Goal: Find contact information: Find contact information

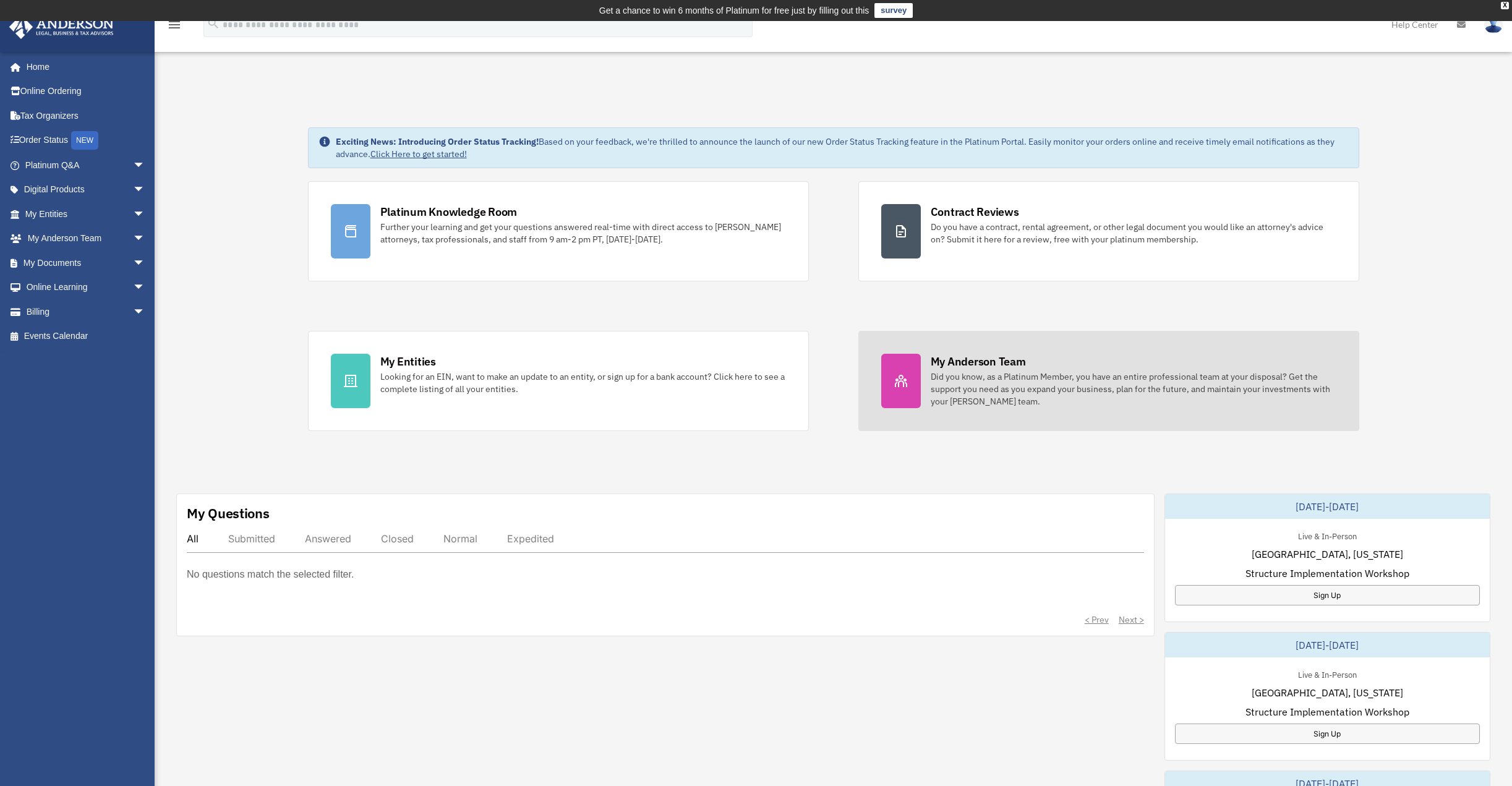
click at [1009, 372] on div "Did you know, as a Platinum Member, you have an entire professional team at you…" at bounding box center [1133, 388] width 406 height 37
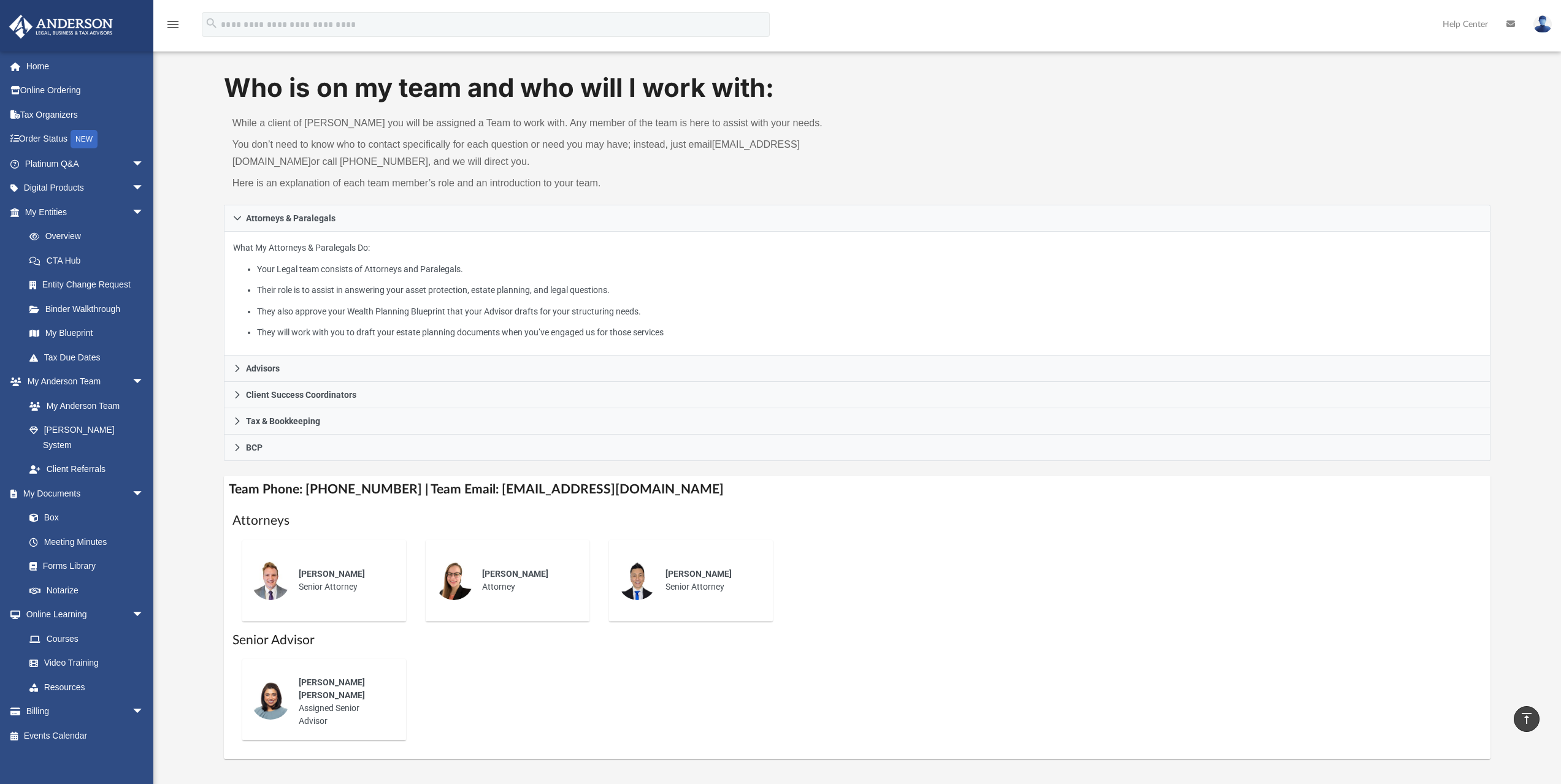
scroll to position [3, 0]
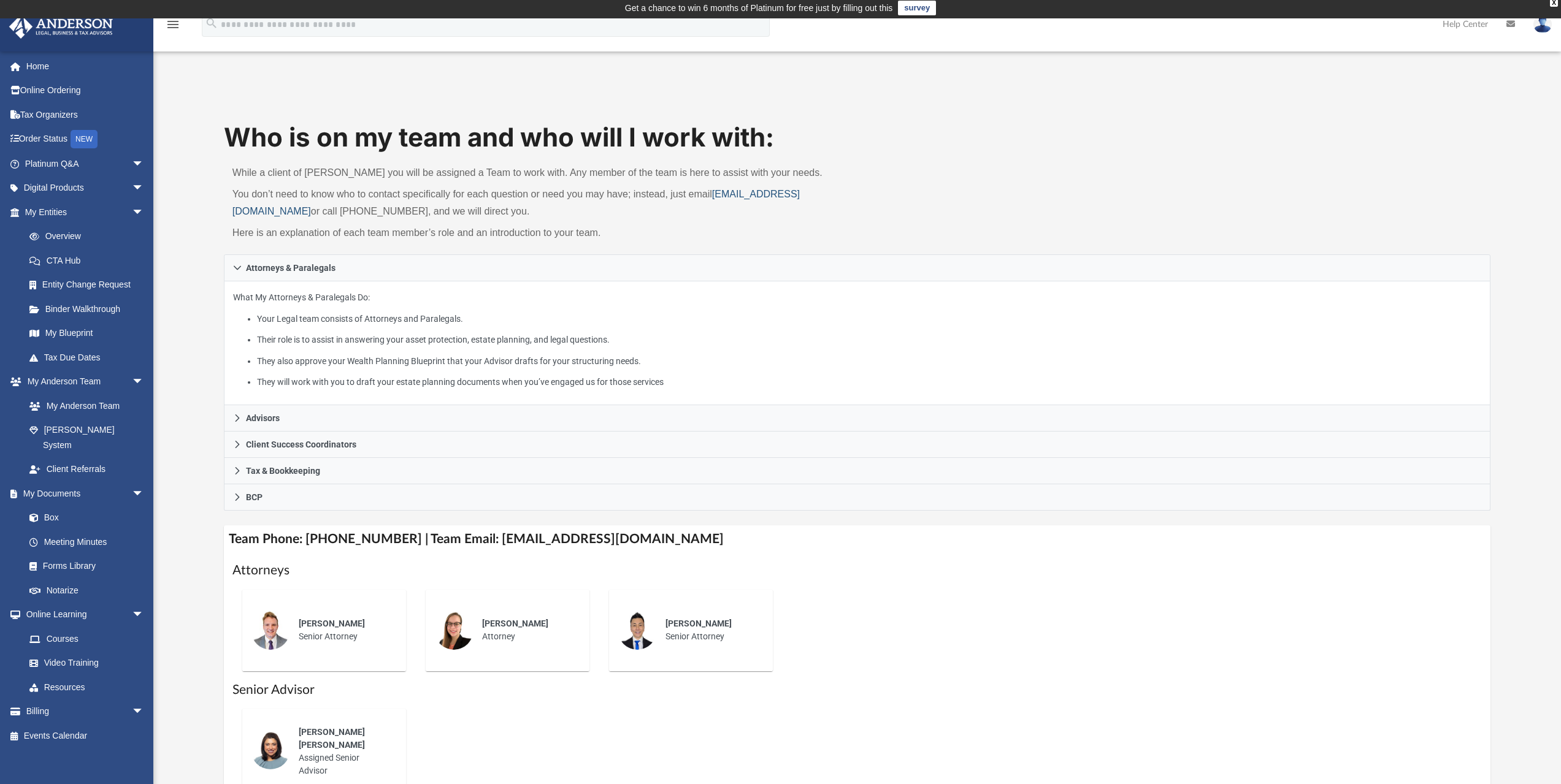
click at [324, 211] on link "myteam@andersonadvisors.com" at bounding box center [516, 203] width 568 height 27
click at [301, 211] on link "myteam@andersonadvisors.com" at bounding box center [516, 203] width 568 height 27
click at [295, 211] on link "myteam@andersonadvisors.com" at bounding box center [516, 203] width 568 height 27
click at [551, 542] on h4 "Team Phone: (725) 208-3130 | Team Email: myteam@andersonadvisors.com" at bounding box center [857, 539] width 1267 height 27
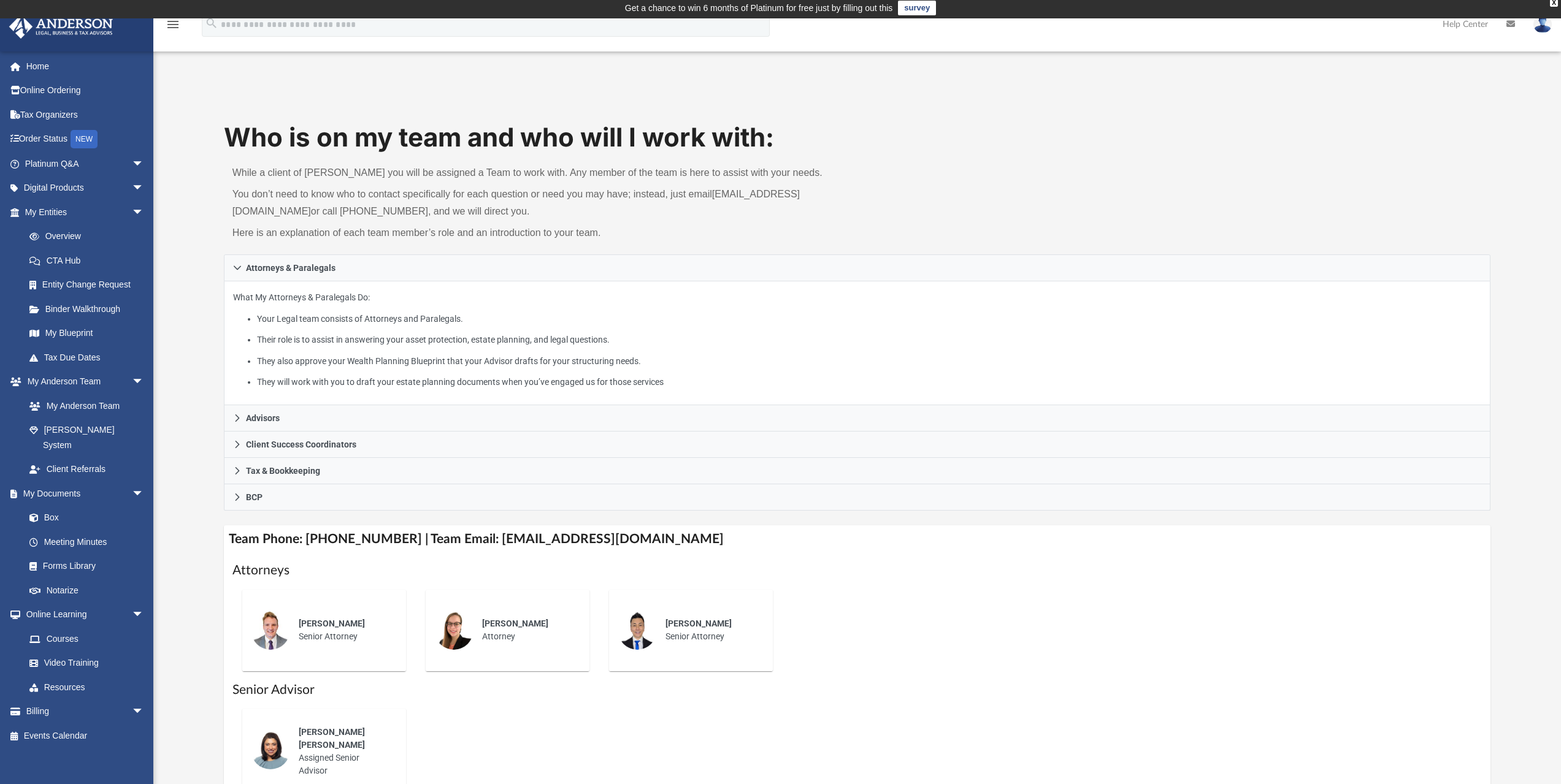
drag, startPoint x: 580, startPoint y: 757, endPoint x: 561, endPoint y: 787, distance: 35.5
click at [561, 784] on html "X Get a chance to win 6 months of Platinum for free just by filling out this su…" at bounding box center [780, 543] width 1561 height 1093
